Goal: Information Seeking & Learning: Learn about a topic

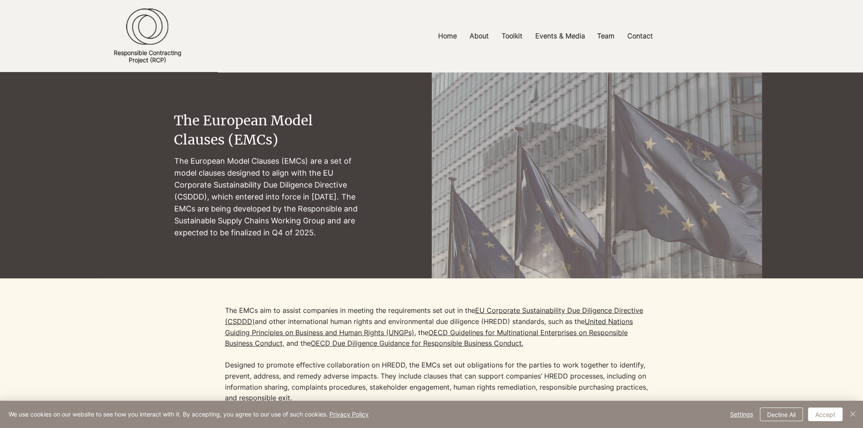
drag, startPoint x: 210, startPoint y: 197, endPoint x: 344, endPoint y: 233, distance: 138.6
click at [344, 233] on p "The European Model Clauses (EMCs) are a set of model clauses designed to align …" at bounding box center [266, 197] width 185 height 84
drag, startPoint x: 344, startPoint y: 233, endPoint x: 295, endPoint y: 243, distance: 50.1
click at [296, 243] on div "main content" at bounding box center [266, 175] width 185 height 153
drag, startPoint x: 185, startPoint y: 204, endPoint x: 338, endPoint y: 236, distance: 155.5
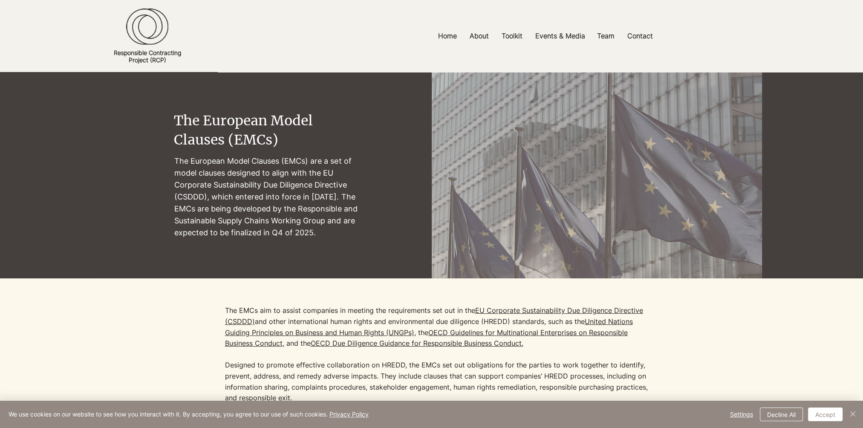
click at [338, 236] on section "The European Model Clauses (EMCs) The [DEMOGRAPHIC_DATA] Model Clauses (EMCs) a…" at bounding box center [431, 175] width 863 height 206
drag, startPoint x: 338, startPoint y: 236, endPoint x: 324, endPoint y: 247, distance: 17.7
click at [324, 247] on div "main content" at bounding box center [266, 175] width 185 height 153
click at [335, 236] on p "The European Model Clauses (EMCs) are a set of model clauses designed to align …" at bounding box center [266, 197] width 185 height 84
drag, startPoint x: 224, startPoint y: 232, endPoint x: 332, endPoint y: 232, distance: 108.3
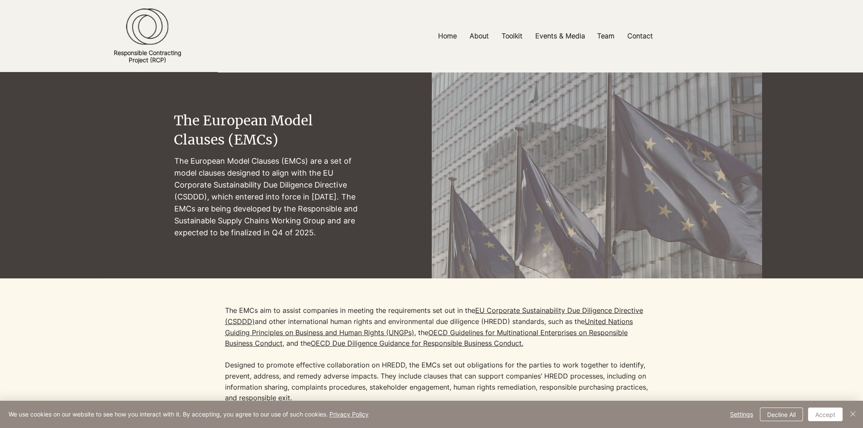
click at [332, 232] on p "The European Model Clauses (EMCs) are a set of model clauses designed to align …" at bounding box center [266, 197] width 185 height 84
drag, startPoint x: 332, startPoint y: 232, endPoint x: 322, endPoint y: 244, distance: 15.7
click at [322, 244] on div "main content" at bounding box center [266, 175] width 185 height 153
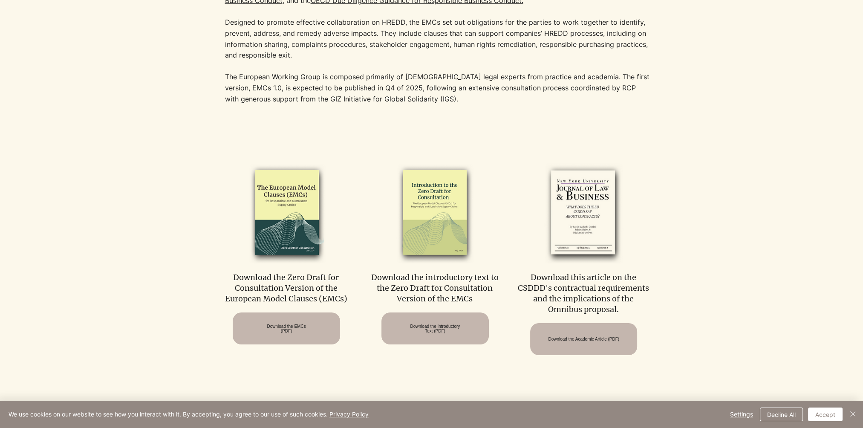
scroll to position [341, 0]
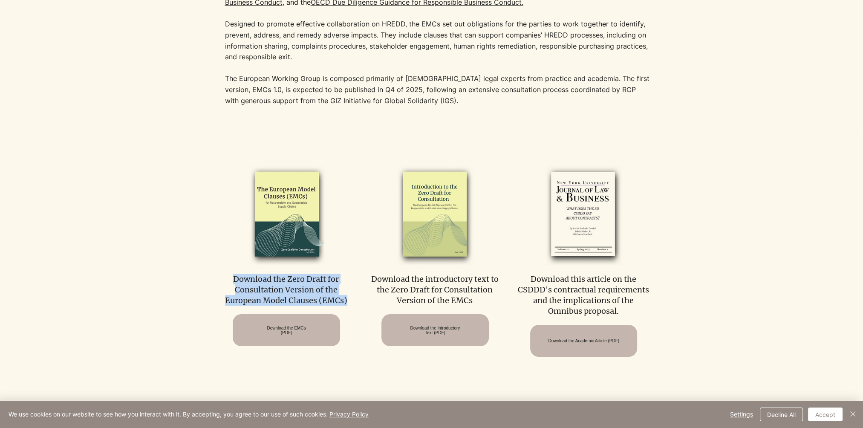
drag, startPoint x: 249, startPoint y: 278, endPoint x: 355, endPoint y: 307, distance: 110.1
click at [355, 307] on div "Download the Zero Draft for Consultation Version of the European Model Clauses …" at bounding box center [432, 257] width 426 height 199
click at [384, 116] on p "​" at bounding box center [438, 111] width 426 height 11
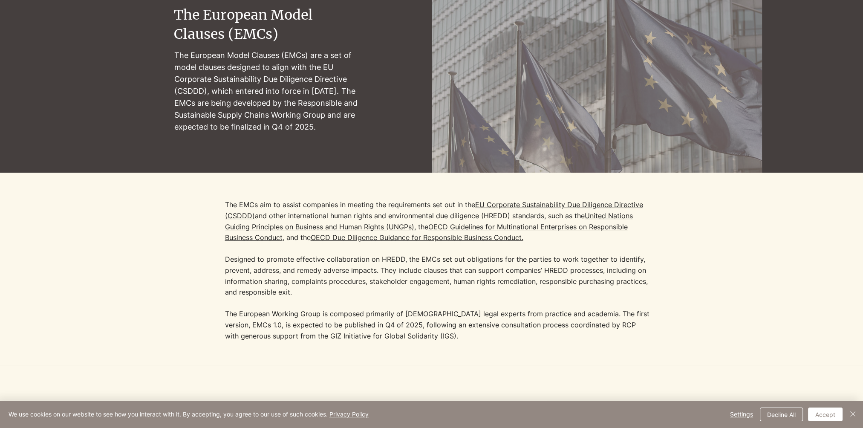
scroll to position [85, 0]
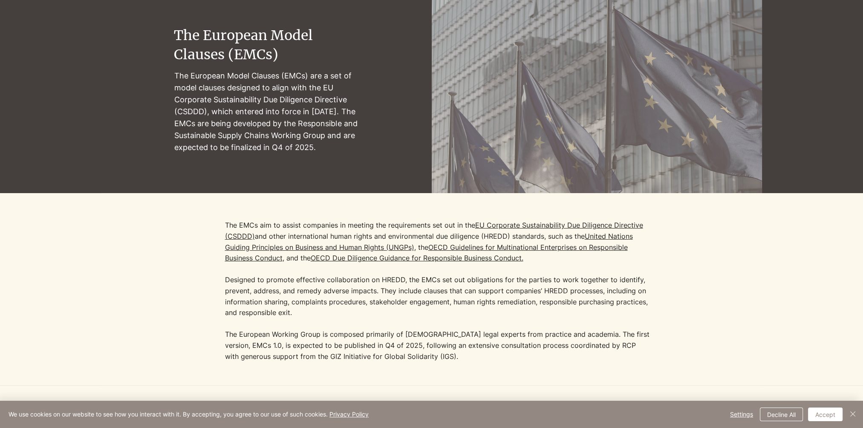
drag, startPoint x: 327, startPoint y: 148, endPoint x: 175, endPoint y: 127, distance: 153.6
click at [175, 127] on p "The European Model Clauses (EMCs) are a set of model clauses designed to align …" at bounding box center [266, 112] width 185 height 84
click at [388, 154] on div "main content" at bounding box center [431, 90] width 863 height 206
click at [292, 131] on p "The European Model Clauses (EMCs) are a set of model clauses designed to align …" at bounding box center [266, 112] width 185 height 84
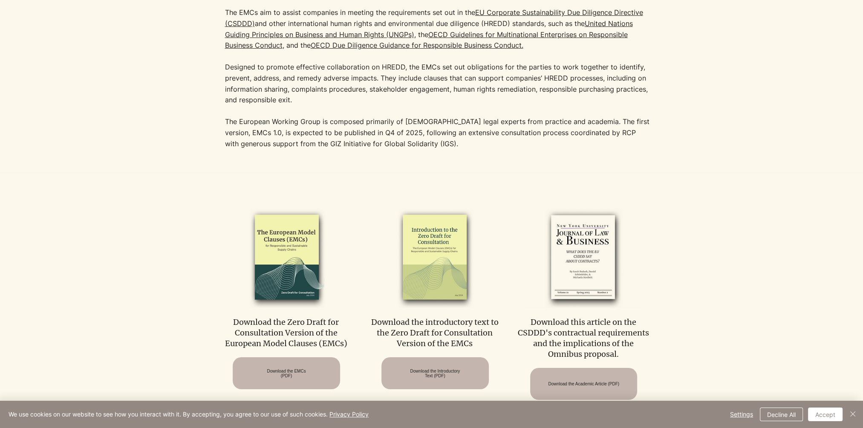
scroll to position [298, 0]
click at [311, 173] on div at bounding box center [431, 308] width 863 height 272
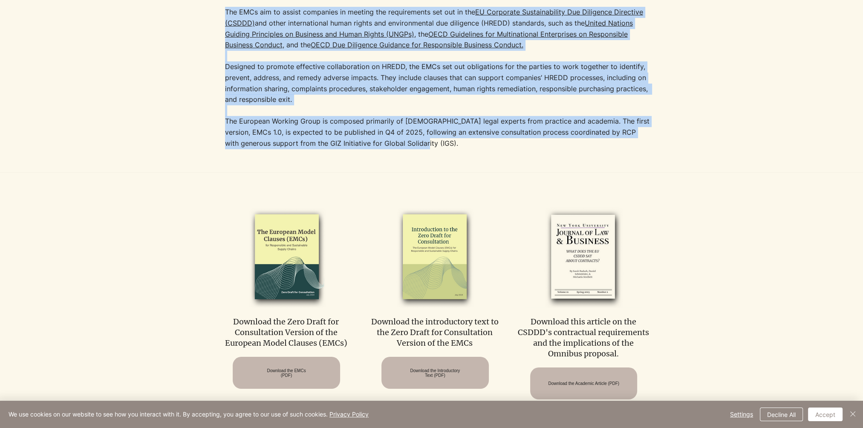
drag, startPoint x: 408, startPoint y: 146, endPoint x: 210, endPoint y: 23, distance: 233.1
click at [210, 23] on div "The EMCs aim to assist companies in meeting the requirements set out in the [GE…" at bounding box center [431, 76] width 661 height 192
drag, startPoint x: 210, startPoint y: 23, endPoint x: 143, endPoint y: 85, distance: 91.4
click at [143, 85] on div at bounding box center [431, 76] width 661 height 192
click at [692, 45] on div at bounding box center [431, 76] width 661 height 192
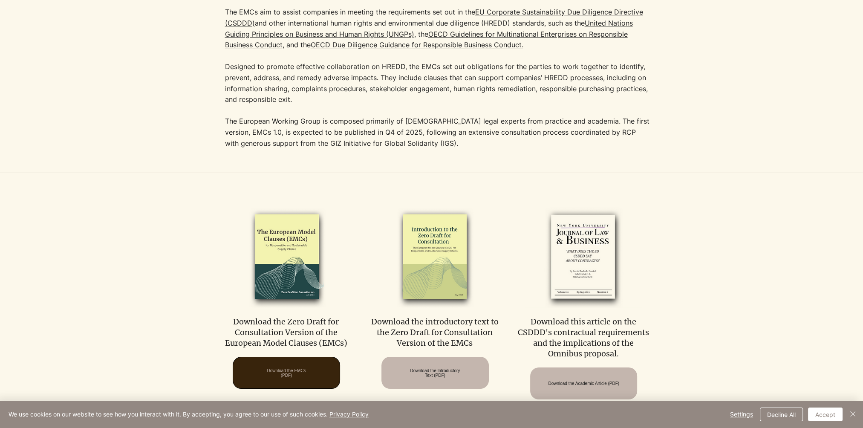
click at [290, 368] on span "Download the EMCs (PDF)" at bounding box center [286, 372] width 39 height 9
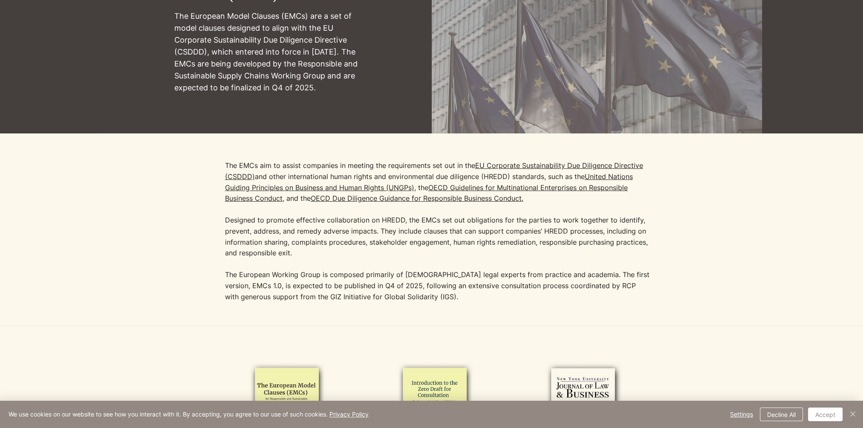
scroll to position [0, 0]
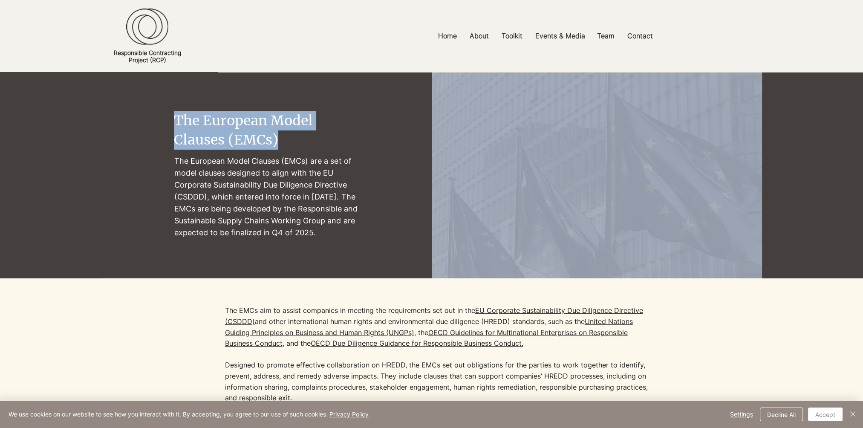
drag, startPoint x: 173, startPoint y: 116, endPoint x: 298, endPoint y: 140, distance: 128.0
click at [298, 140] on section "The European Model Clauses (EMCs) The [DEMOGRAPHIC_DATA] Model Clauses (EMCs) a…" at bounding box center [431, 175] width 863 height 206
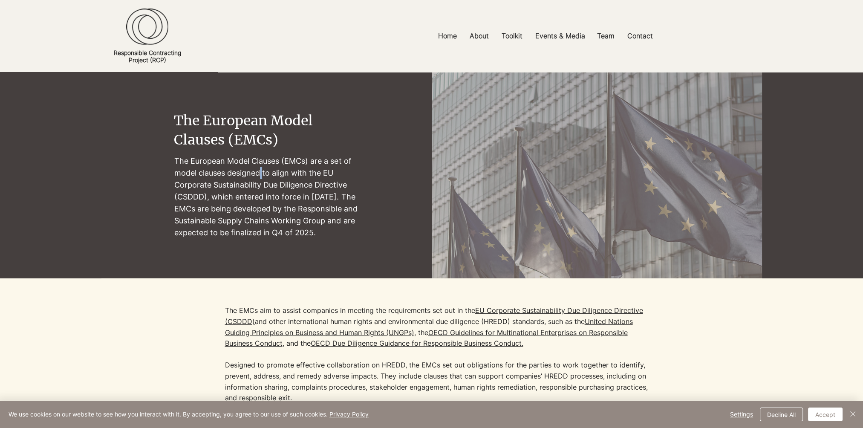
drag, startPoint x: 298, startPoint y: 140, endPoint x: 263, endPoint y: 171, distance: 47.4
click at [263, 171] on p "The European Model Clauses (EMCs) are a set of model clauses designed to align …" at bounding box center [266, 197] width 185 height 84
click at [347, 163] on p "The European Model Clauses (EMCs) are a set of model clauses designed to align …" at bounding box center [266, 197] width 185 height 84
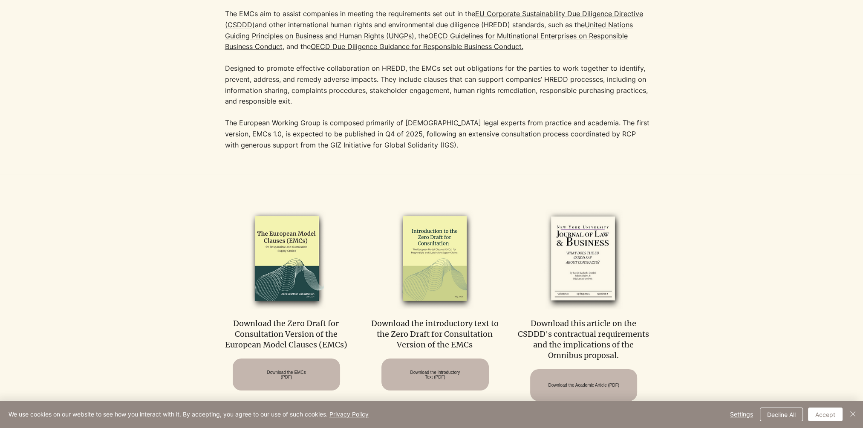
scroll to position [298, 0]
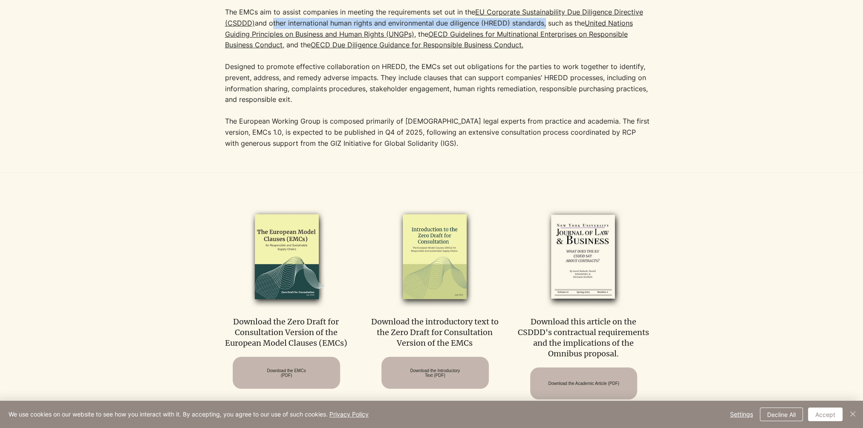
drag, startPoint x: 270, startPoint y: 23, endPoint x: 544, endPoint y: 27, distance: 273.8
click at [544, 27] on p "The EMCs aim to assist companies in meeting the requirements set out in the [GE…" at bounding box center [438, 56] width 426 height 98
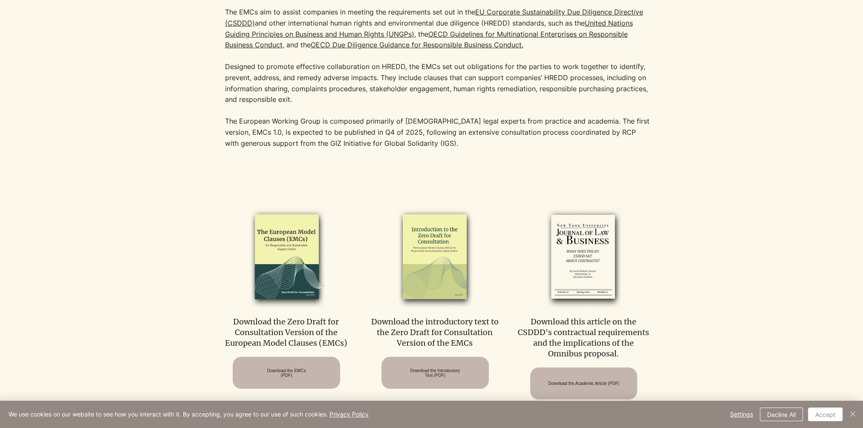
drag, startPoint x: 544, startPoint y: 27, endPoint x: 655, endPoint y: 34, distance: 111.1
click at [668, 34] on div at bounding box center [431, 76] width 661 height 192
drag, startPoint x: 419, startPoint y: 35, endPoint x: 283, endPoint y: 44, distance: 136.4
click at [283, 44] on p "The EMCs aim to assist companies in meeting the requirements set out in the [GE…" at bounding box center [438, 56] width 426 height 98
click at [471, 74] on p "The EMCs aim to assist companies in meeting the requirements set out in the [GE…" at bounding box center [438, 56] width 426 height 98
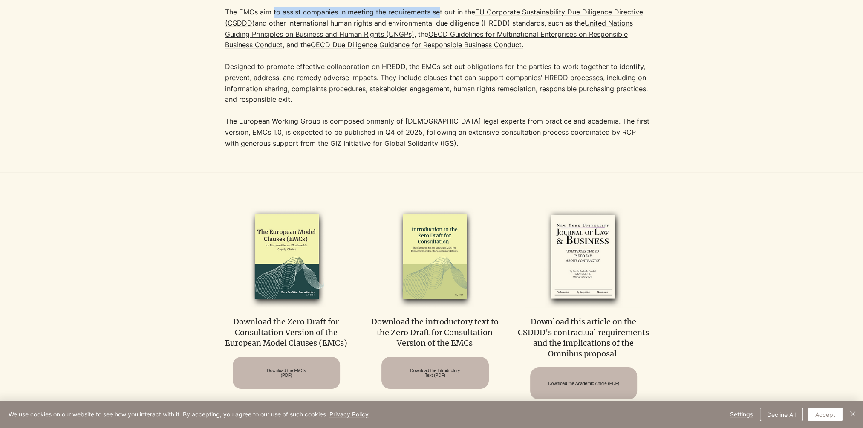
drag, startPoint x: 272, startPoint y: 14, endPoint x: 438, endPoint y: 14, distance: 165.9
click at [438, 14] on p "The EMCs aim to assist companies in meeting the requirements set out in the [GE…" at bounding box center [438, 56] width 426 height 98
click at [295, 25] on p "The EMCs aim to assist companies in meeting the requirements set out in the [GE…" at bounding box center [438, 56] width 426 height 98
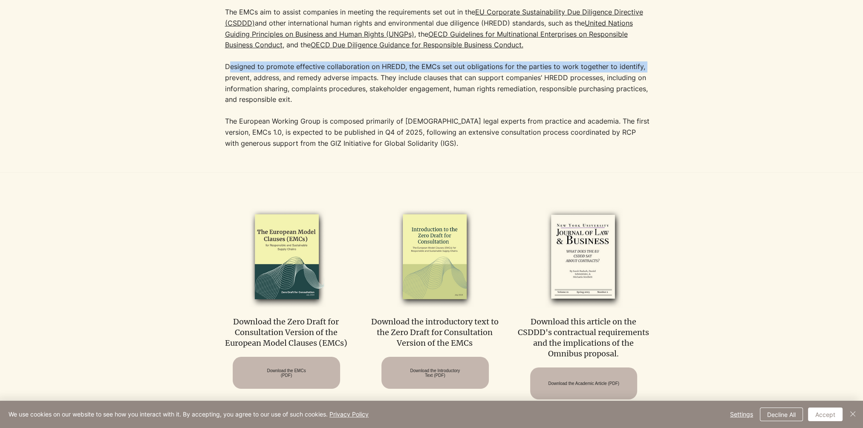
drag, startPoint x: 225, startPoint y: 65, endPoint x: 640, endPoint y: 67, distance: 415.7
click at [640, 67] on p "The EMCs aim to assist companies in meeting the requirements set out in the [GE…" at bounding box center [438, 56] width 426 height 98
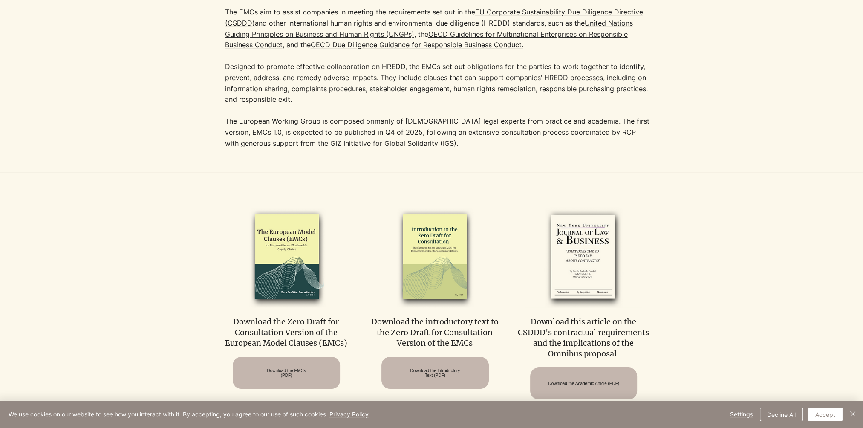
click at [296, 75] on p "The EMCs aim to assist companies in meeting the requirements set out in the [GE…" at bounding box center [438, 56] width 426 height 98
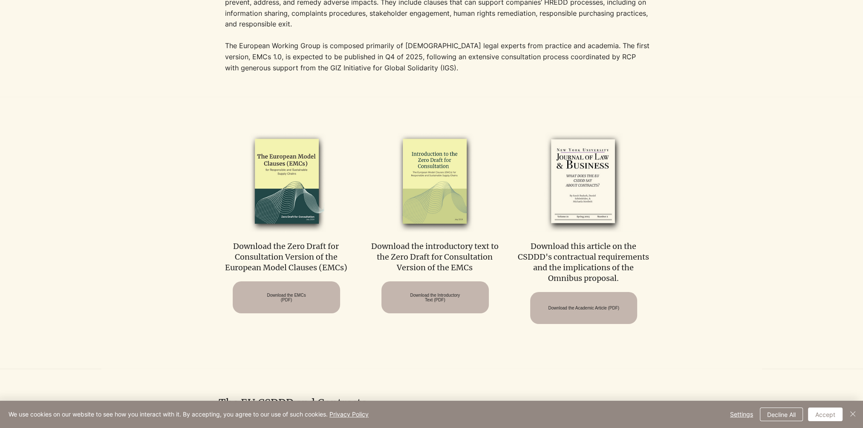
scroll to position [384, 0]
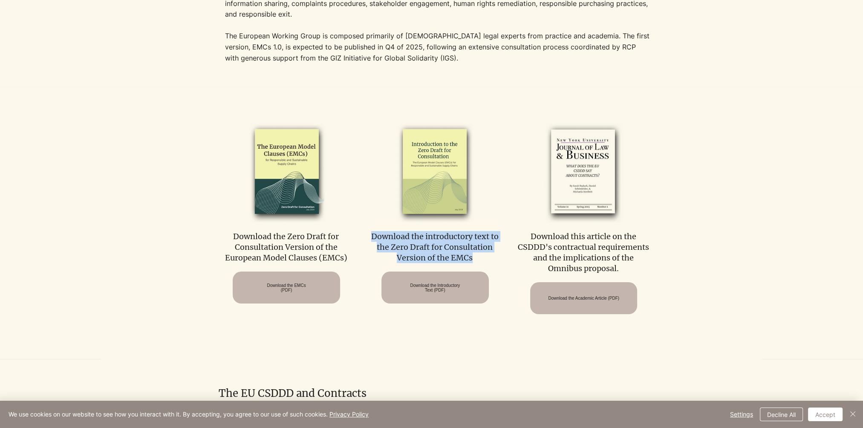
drag, startPoint x: 473, startPoint y: 258, endPoint x: 363, endPoint y: 232, distance: 112.6
click at [363, 232] on div "Download the Zero Draft for Consultation Version of the European Model Clauses …" at bounding box center [432, 215] width 426 height 199
click at [482, 92] on div at bounding box center [431, 223] width 863 height 272
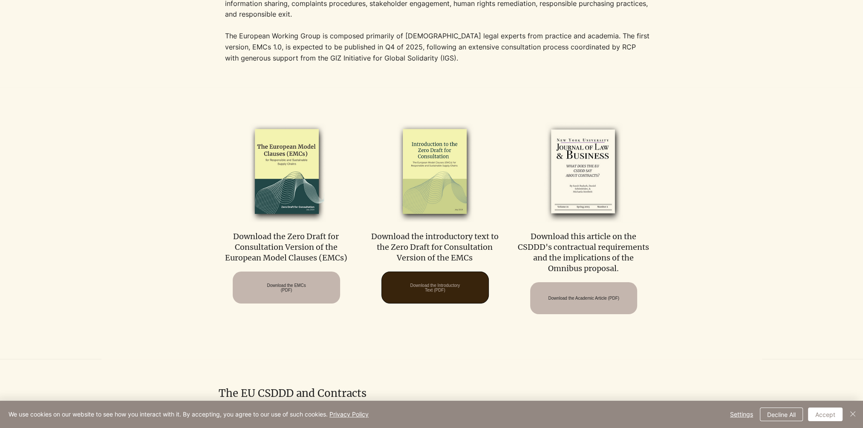
click at [452, 292] on span "Download the Introductory Text (PDF)" at bounding box center [435, 287] width 50 height 9
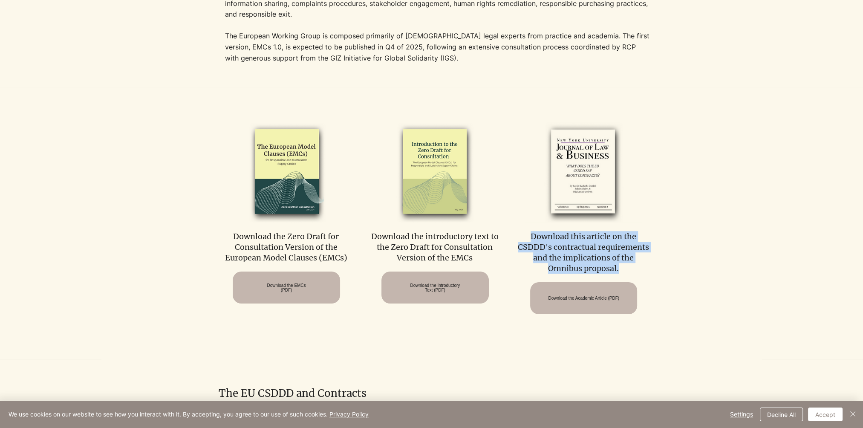
drag, startPoint x: 529, startPoint y: 234, endPoint x: 619, endPoint y: 269, distance: 96.5
click at [619, 269] on p "Download this article on the CSDDD's contractual requirements and the implicati…" at bounding box center [584, 252] width 134 height 43
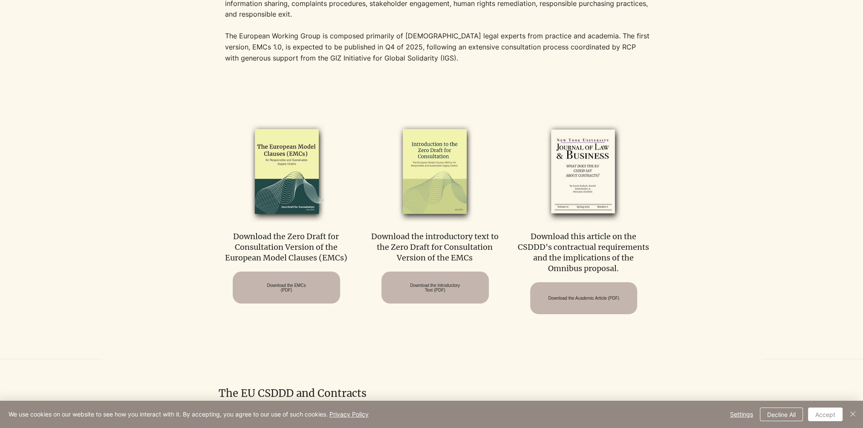
drag, startPoint x: 619, startPoint y: 269, endPoint x: 713, endPoint y: 164, distance: 141.3
click at [713, 164] on div at bounding box center [431, 223] width 863 height 272
click at [605, 298] on span "Download the Academic Article (PDF)" at bounding box center [583, 298] width 71 height 5
click at [359, 60] on p "The European Working Group is composed primarily of [DEMOGRAPHIC_DATA] legal ex…" at bounding box center [438, 47] width 426 height 33
drag, startPoint x: 531, startPoint y: 235, endPoint x: 625, endPoint y: 267, distance: 99.4
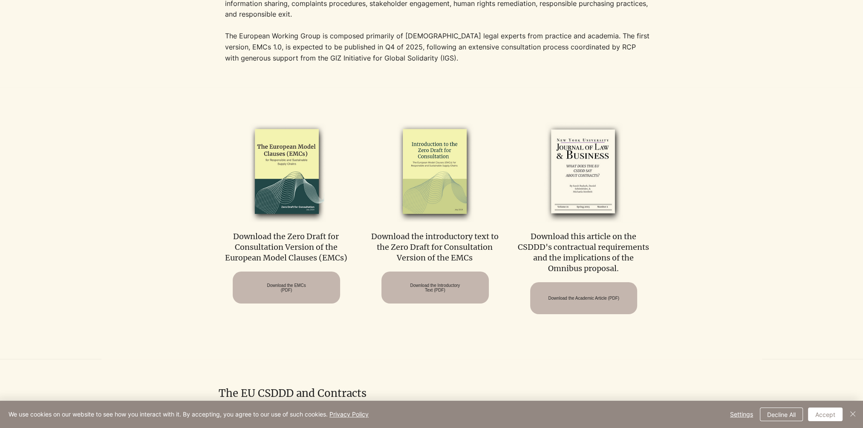
click at [625, 267] on p "Download this article on the CSDDD's contractual requirements and the implicati…" at bounding box center [584, 252] width 134 height 43
click at [749, 152] on div at bounding box center [431, 223] width 863 height 272
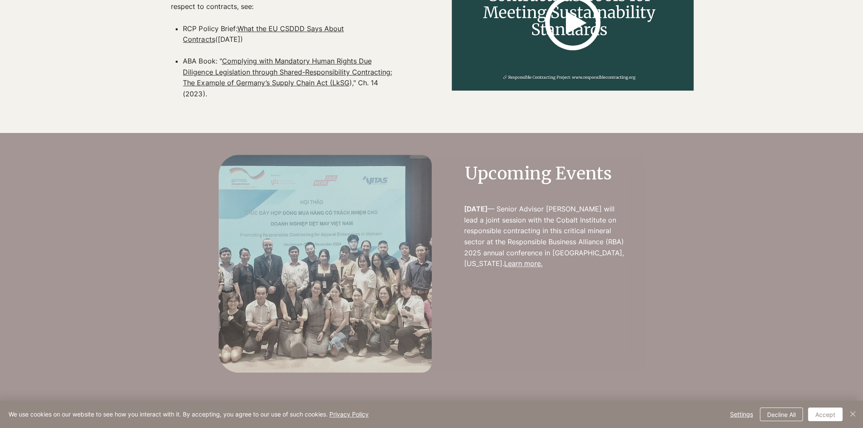
scroll to position [1125, 0]
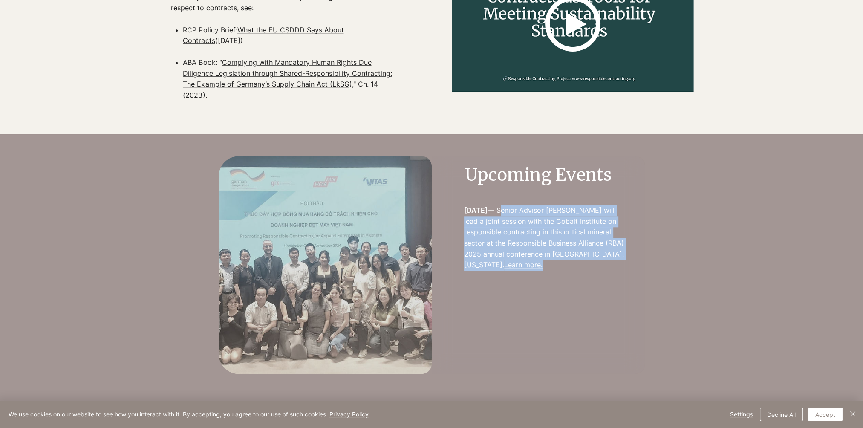
drag, startPoint x: 499, startPoint y: 210, endPoint x: 565, endPoint y: 268, distance: 87.0
click at [565, 268] on p "​ [DATE] — Senior Advisor [PERSON_NAME] will lead a joint session with the Coba…" at bounding box center [544, 238] width 160 height 66
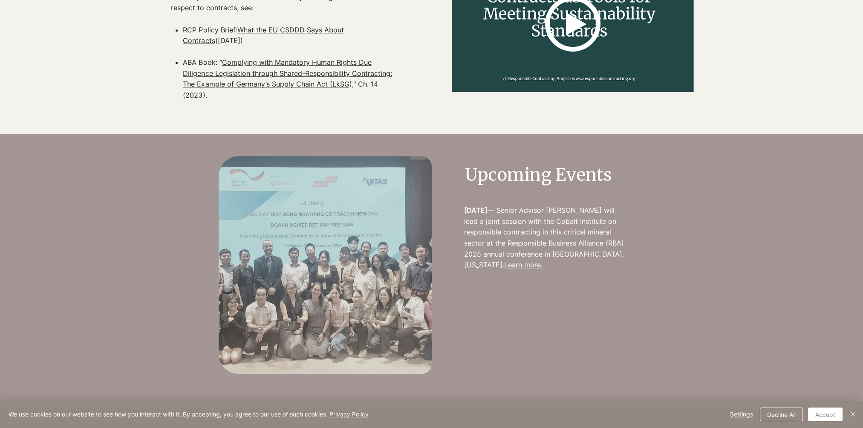
drag, startPoint x: 565, startPoint y: 268, endPoint x: 541, endPoint y: 293, distance: 34.7
click at [540, 292] on div at bounding box center [538, 265] width 213 height 218
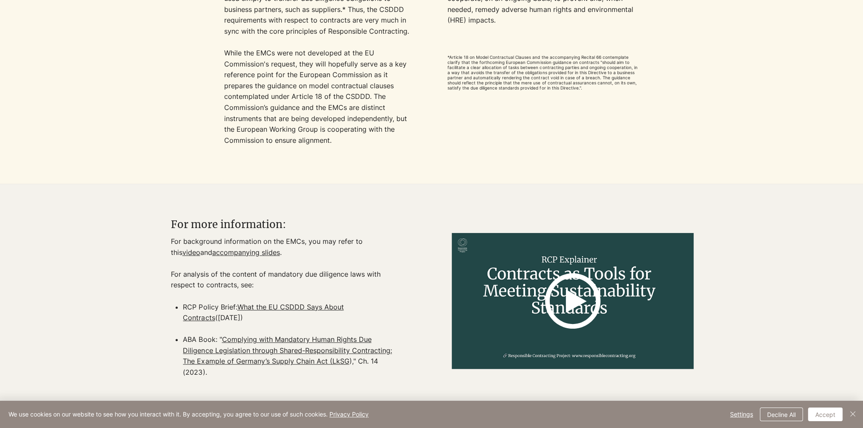
scroll to position [843, 0]
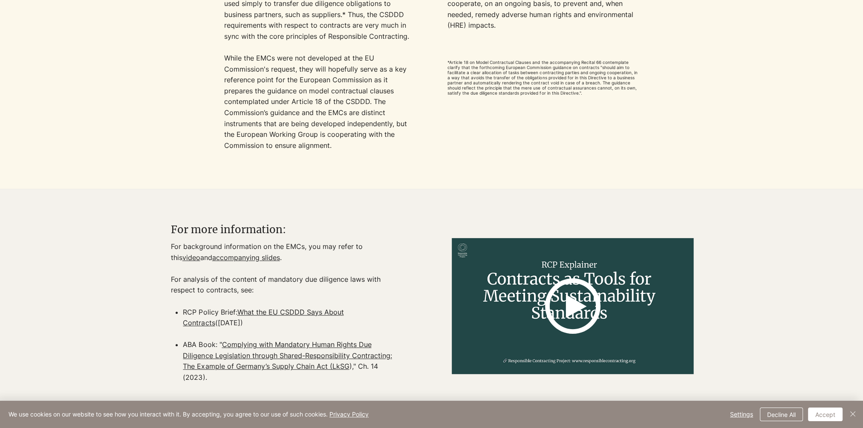
drag, startPoint x: 182, startPoint y: 322, endPoint x: 211, endPoint y: 331, distance: 29.5
click at [211, 331] on p "RCP Policy Brief: What the EU CSDDD Says About Contracts ([DATE])" at bounding box center [292, 323] width 219 height 33
drag, startPoint x: 211, startPoint y: 331, endPoint x: 229, endPoint y: 341, distance: 20.6
click at [229, 340] on p "RCP Policy Brief: What the EU CSDDD Says About Contracts ([DATE])" at bounding box center [292, 323] width 219 height 33
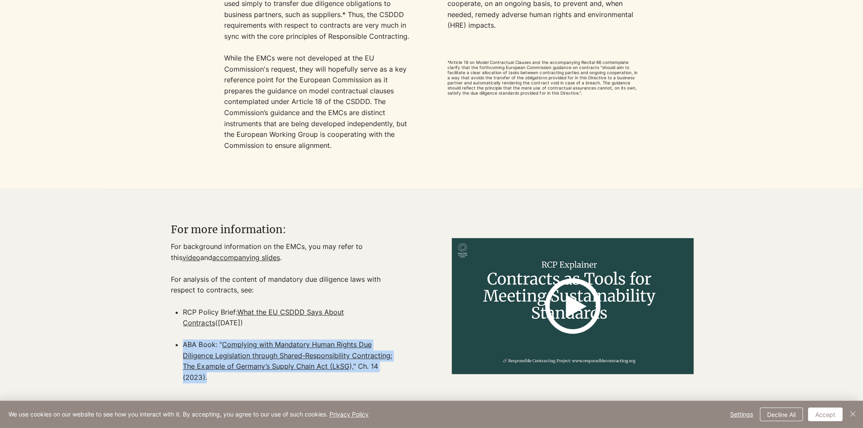
drag, startPoint x: 392, startPoint y: 375, endPoint x: 179, endPoint y: 356, distance: 214.1
click at [179, 356] on ul "RCP Policy Brief: What the EU CSDDD Says About Contracts ([DATE]) ABA Book: " C…" at bounding box center [288, 345] width 228 height 76
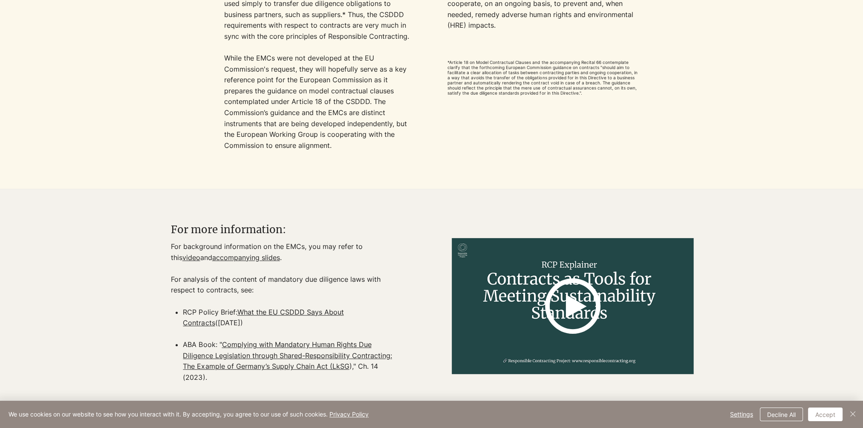
click at [402, 244] on div at bounding box center [287, 303] width 232 height 186
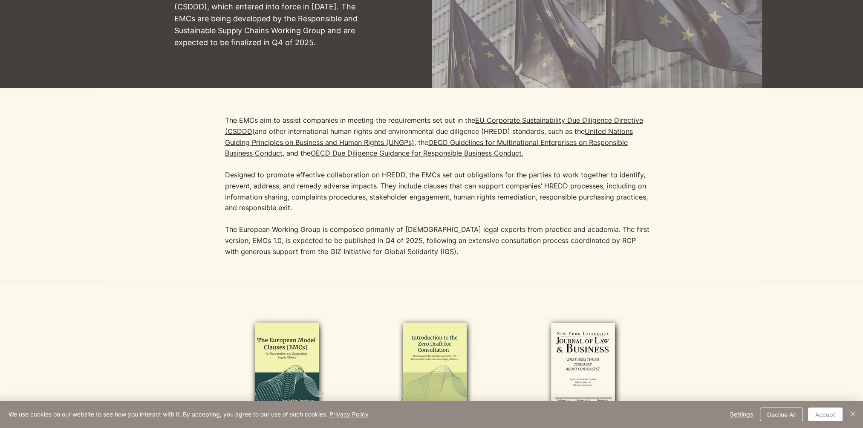
scroll to position [75, 0]
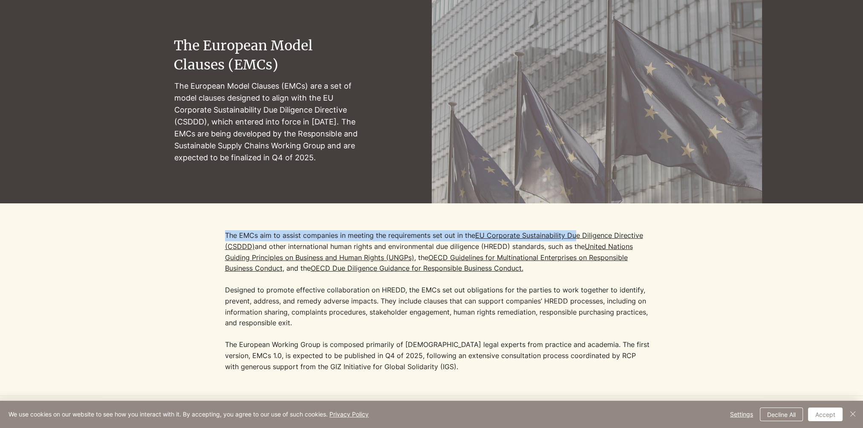
drag, startPoint x: 653, startPoint y: 235, endPoint x: 615, endPoint y: 240, distance: 38.3
click at [605, 240] on div "The EMCs aim to assist companies in meeting the requirements set out in the [GE…" at bounding box center [431, 299] width 661 height 192
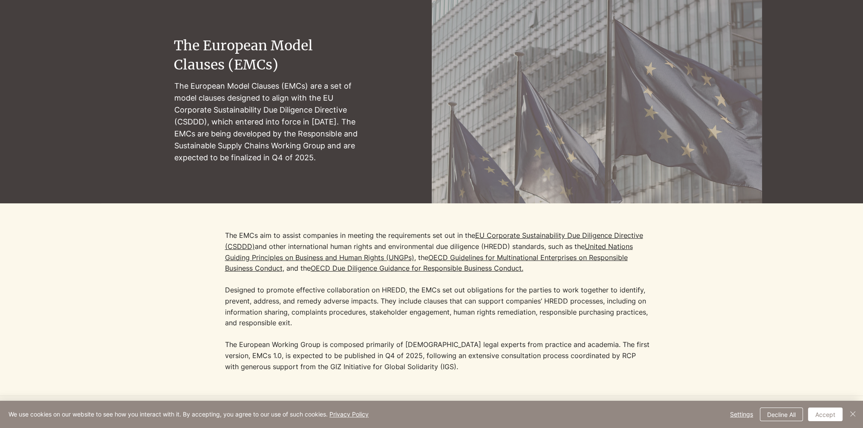
click at [651, 245] on p "The EMCs aim to assist companies in meeting the requirements set out in the [GE…" at bounding box center [438, 279] width 426 height 98
drag, startPoint x: 644, startPoint y: 237, endPoint x: 589, endPoint y: 139, distance: 112.7
click at [488, 237] on p "The EMCs aim to assist companies in meeting the requirements set out in the [GE…" at bounding box center [438, 279] width 426 height 98
copy link "Corporate Sustainability Due Diligence Directive"
click at [390, 110] on div "main content" at bounding box center [431, 100] width 863 height 206
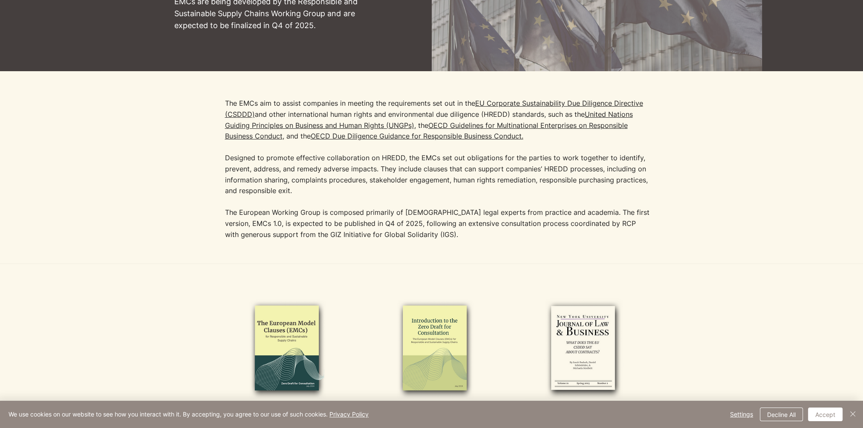
scroll to position [203, 0]
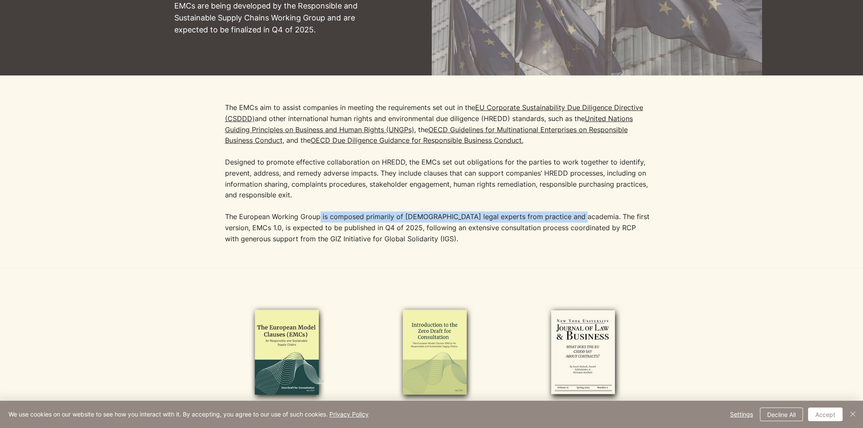
drag, startPoint x: 317, startPoint y: 220, endPoint x: 571, endPoint y: 221, distance: 254.1
click at [571, 221] on p "The European Working Group is composed primarily of [DEMOGRAPHIC_DATA] legal ex…" at bounding box center [438, 227] width 426 height 33
drag, startPoint x: 571, startPoint y: 221, endPoint x: 560, endPoint y: 235, distance: 17.6
click at [560, 235] on p "The European Working Group is composed primarily of [DEMOGRAPHIC_DATA] legal ex…" at bounding box center [438, 227] width 426 height 33
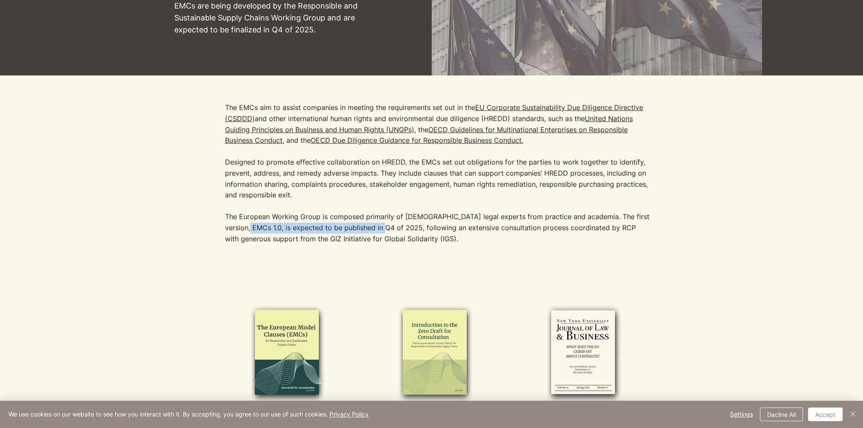
drag, startPoint x: 236, startPoint y: 228, endPoint x: 373, endPoint y: 228, distance: 136.4
click at [373, 228] on p "The European Working Group is composed primarily of [DEMOGRAPHIC_DATA] legal ex…" at bounding box center [438, 227] width 426 height 33
drag, startPoint x: 373, startPoint y: 228, endPoint x: 371, endPoint y: 249, distance: 21.0
click at [371, 249] on p "​" at bounding box center [438, 249] width 426 height 11
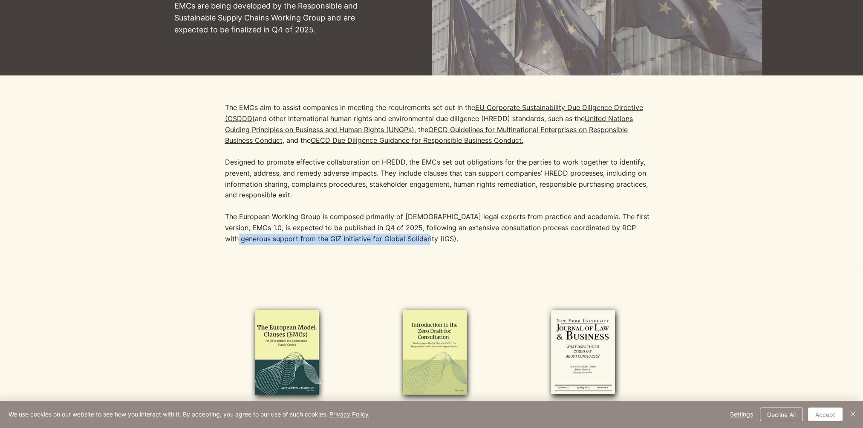
drag, startPoint x: 226, startPoint y: 241, endPoint x: 418, endPoint y: 240, distance: 191.5
click at [418, 240] on p "The European Working Group is composed primarily of [DEMOGRAPHIC_DATA] legal ex…" at bounding box center [438, 227] width 426 height 33
drag, startPoint x: 418, startPoint y: 240, endPoint x: 397, endPoint y: 254, distance: 25.1
click at [397, 254] on p "​" at bounding box center [438, 249] width 426 height 11
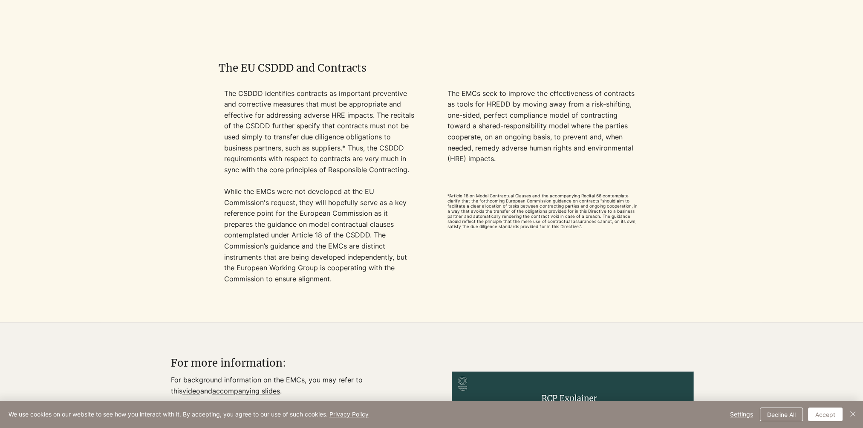
scroll to position [715, 0]
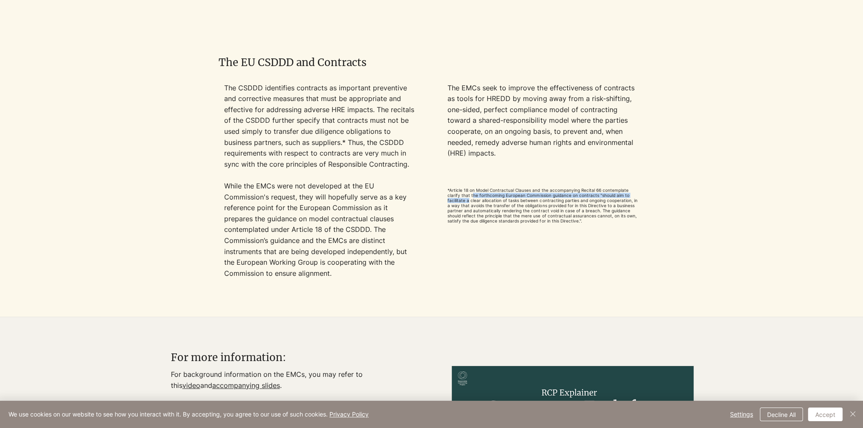
drag, startPoint x: 460, startPoint y: 196, endPoint x: 635, endPoint y: 196, distance: 175.7
click at [635, 196] on p "*Article 18 on Model Contractual Clauses and the accompanying Recital 66 contem…" at bounding box center [543, 206] width 191 height 36
click at [495, 198] on span "*Article 18 on Model Contractual Clauses and the accompanying Recital 66 contem…" at bounding box center [543, 206] width 190 height 36
drag, startPoint x: 453, startPoint y: 205, endPoint x: 622, endPoint y: 203, distance: 168.9
click at [622, 203] on span "*Article 18 on Model Contractual Clauses and the accompanying Recital 66 contem…" at bounding box center [543, 206] width 190 height 36
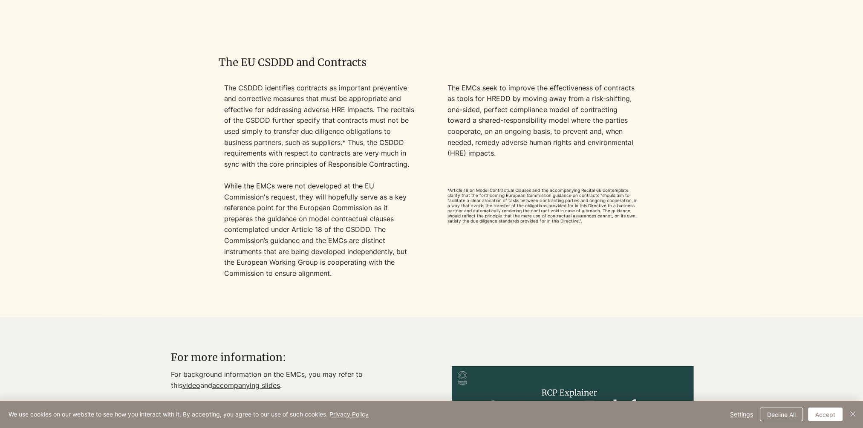
drag, startPoint x: 622, startPoint y: 203, endPoint x: 565, endPoint y: 209, distance: 57.4
click at [565, 209] on span "*Article 18 on Model Contractual Clauses and the accompanying Recital 66 contem…" at bounding box center [543, 206] width 190 height 36
drag, startPoint x: 572, startPoint y: 210, endPoint x: 546, endPoint y: 222, distance: 28.4
click at [546, 222] on span "*Article 18 on Model Contractual Clauses and the accompanying Recital 66 contem…" at bounding box center [543, 206] width 190 height 36
click at [653, 209] on div at bounding box center [431, 172] width 661 height 289
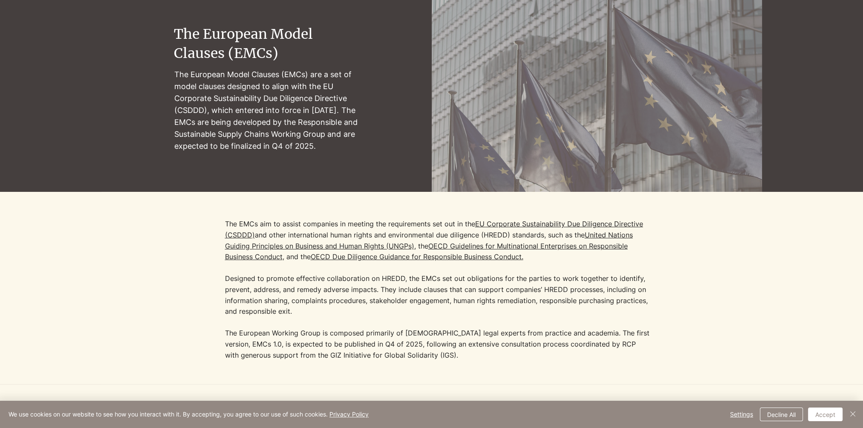
scroll to position [75, 0]
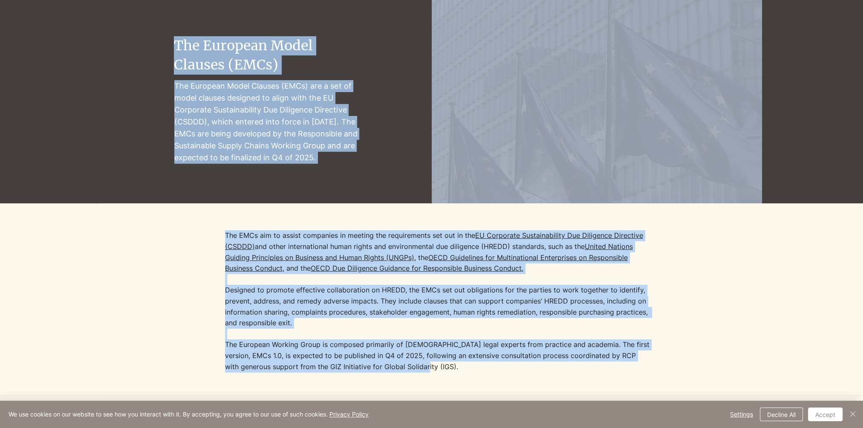
drag, startPoint x: 414, startPoint y: 369, endPoint x: 154, endPoint y: 46, distance: 414.2
click at [0, 0] on main "The European Model Clauses (EMCs) The [DEMOGRAPHIC_DATA] Model Clauses (EMCs) a…" at bounding box center [0, 0] width 0 height 0
drag, startPoint x: 154, startPoint y: 46, endPoint x: 138, endPoint y: 244, distance: 198.1
click at [138, 244] on div at bounding box center [431, 299] width 661 height 192
drag, startPoint x: 667, startPoint y: 248, endPoint x: 672, endPoint y: 248, distance: 5.1
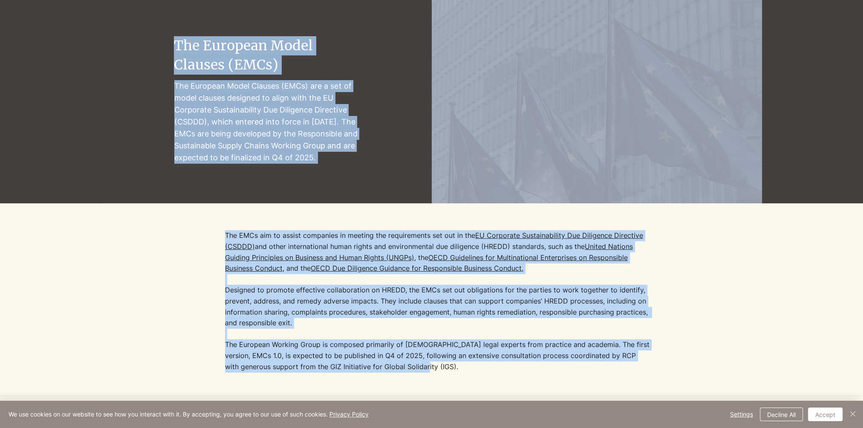
click at [668, 248] on div at bounding box center [431, 299] width 661 height 192
click at [734, 226] on div at bounding box center [431, 299] width 661 height 192
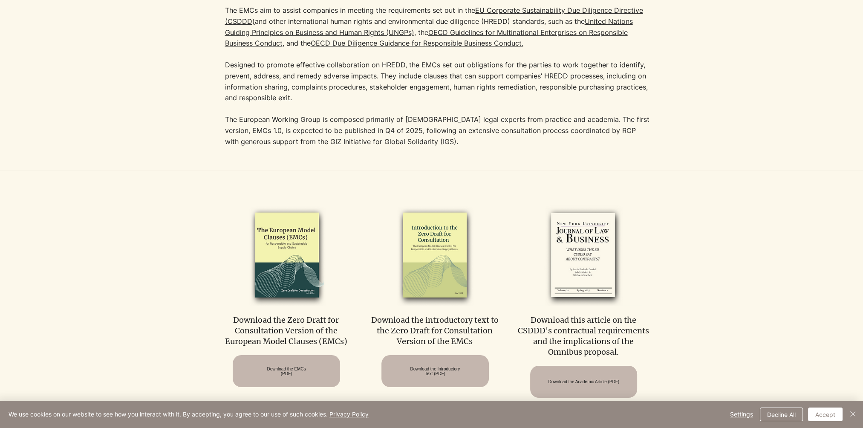
scroll to position [298, 0]
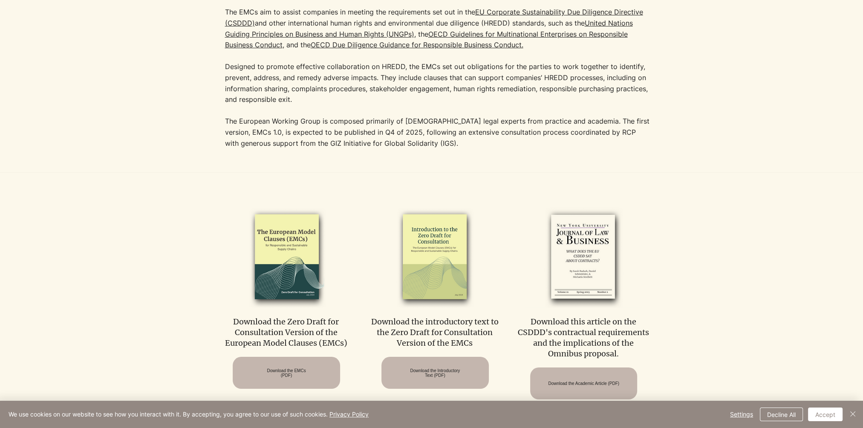
drag, startPoint x: 222, startPoint y: 67, endPoint x: 295, endPoint y: 101, distance: 80.9
click at [295, 101] on div "The EMCs aim to assist companies in meeting the requirements set out in the [GE…" at bounding box center [431, 76] width 661 height 192
drag, startPoint x: 295, startPoint y: 101, endPoint x: 290, endPoint y: 119, distance: 17.7
click at [290, 118] on p "The European Working Group is composed primarily of [DEMOGRAPHIC_DATA] legal ex…" at bounding box center [438, 132] width 426 height 33
drag, startPoint x: 379, startPoint y: 78, endPoint x: 294, endPoint y: 99, distance: 87.9
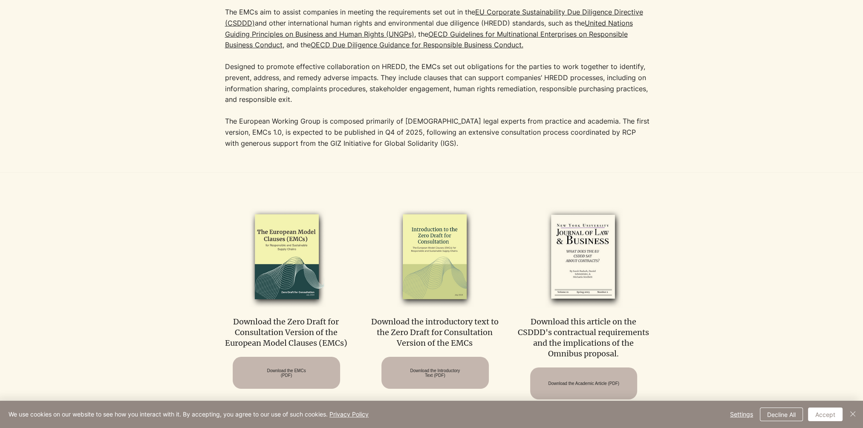
click at [294, 99] on p "The EMCs aim to assist companies in meeting the requirements set out in the [GE…" at bounding box center [438, 56] width 426 height 98
click at [692, 77] on div at bounding box center [431, 76] width 661 height 192
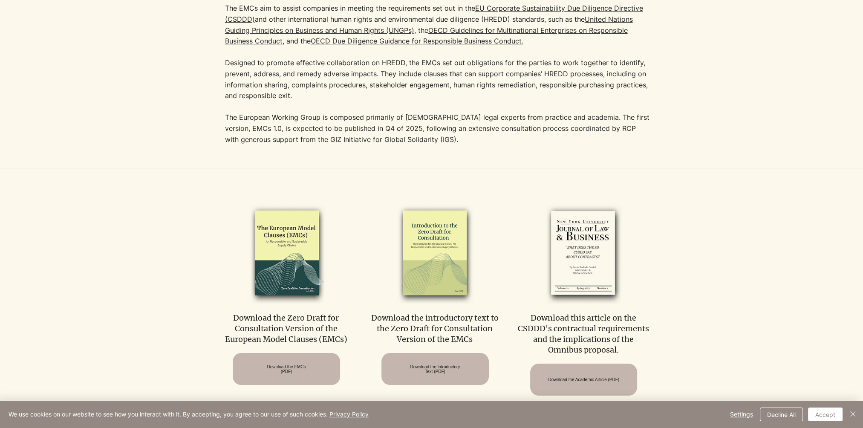
scroll to position [300, 0]
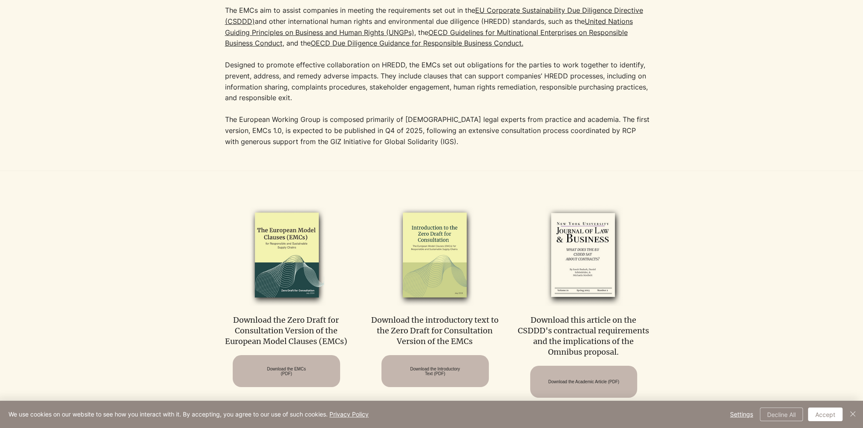
click at [779, 414] on button "Decline All" at bounding box center [781, 415] width 43 height 14
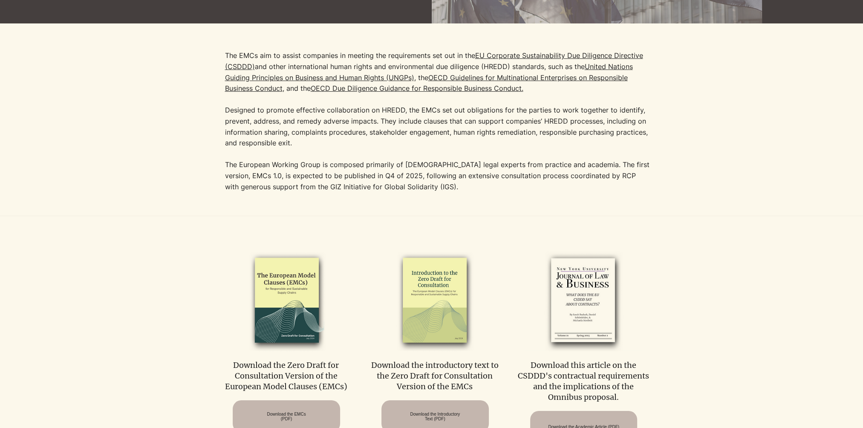
scroll to position [298, 0]
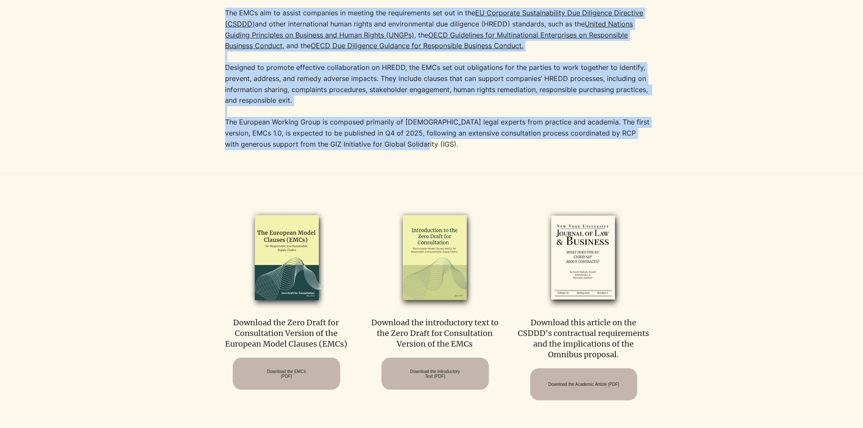
drag, startPoint x: 411, startPoint y: 146, endPoint x: 214, endPoint y: 8, distance: 240.3
click at [214, 8] on div "The EMCs aim to assist companies in meeting the requirements set out in the [GE…" at bounding box center [431, 77] width 661 height 192
click at [718, 67] on div at bounding box center [431, 77] width 661 height 192
click at [718, 58] on div at bounding box center [431, 77] width 661 height 192
click at [572, 73] on p "The EMCs aim to assist companies in meeting the requirements set out in the [GE…" at bounding box center [438, 57] width 426 height 98
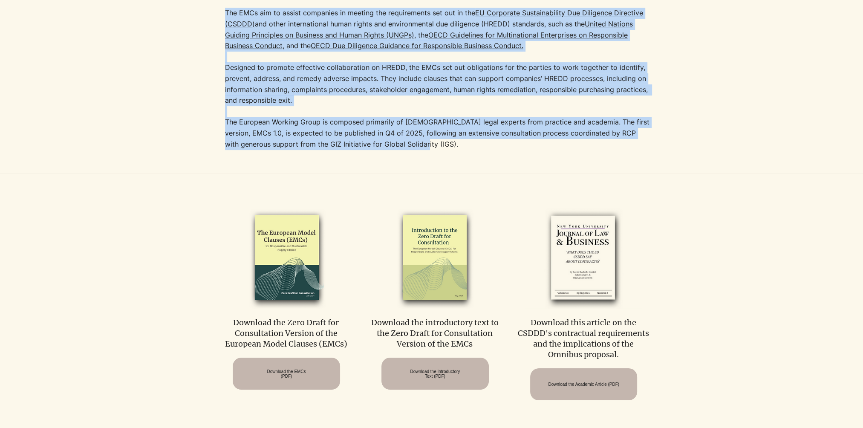
drag, startPoint x: 380, startPoint y: 78, endPoint x: 292, endPoint y: 103, distance: 92.1
click at [292, 103] on p "The EMCs aim to assist companies in meeting the requirements set out in the [GE…" at bounding box center [438, 57] width 426 height 98
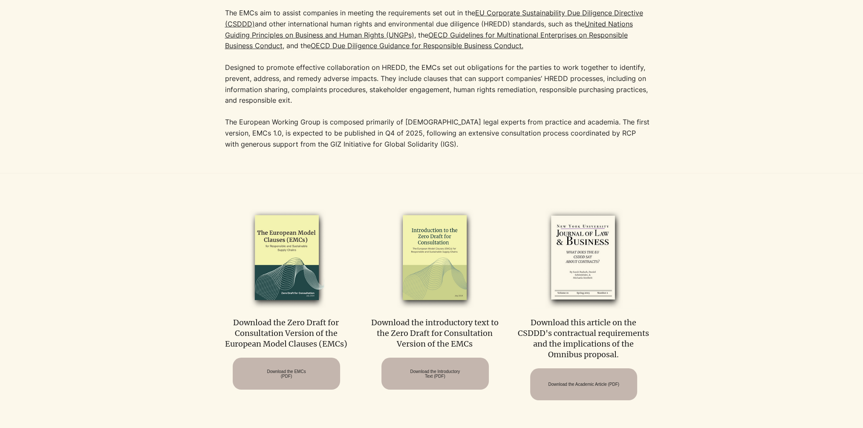
click at [683, 54] on div at bounding box center [431, 77] width 661 height 192
drag, startPoint x: 380, startPoint y: 77, endPoint x: 326, endPoint y: 100, distance: 58.7
click at [326, 100] on p "The EMCs aim to assist companies in meeting the requirements set out in the [GE…" at bounding box center [438, 57] width 426 height 98
drag, startPoint x: 326, startPoint y: 100, endPoint x: 311, endPoint y: 104, distance: 15.2
click at [311, 104] on p "The EMCs aim to assist companies in meeting the requirements set out in the [GE…" at bounding box center [438, 57] width 426 height 98
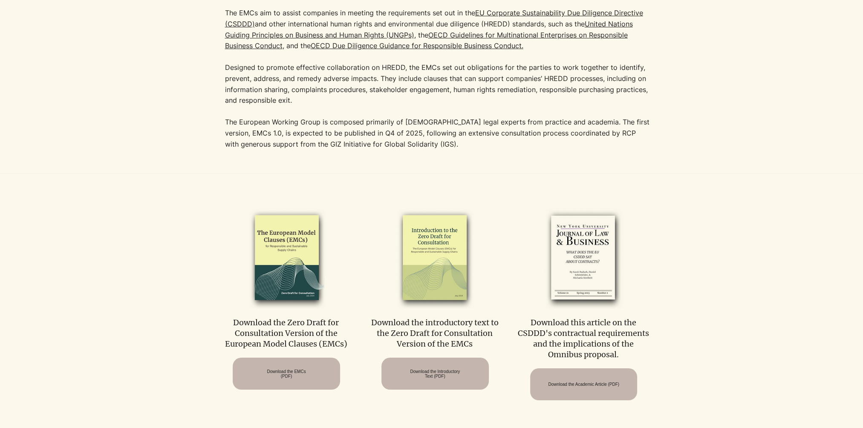
click at [333, 103] on p "The EMCs aim to assist companies in meeting the requirements set out in the [GE…" at bounding box center [438, 57] width 426 height 98
